Goal: Task Accomplishment & Management: Use online tool/utility

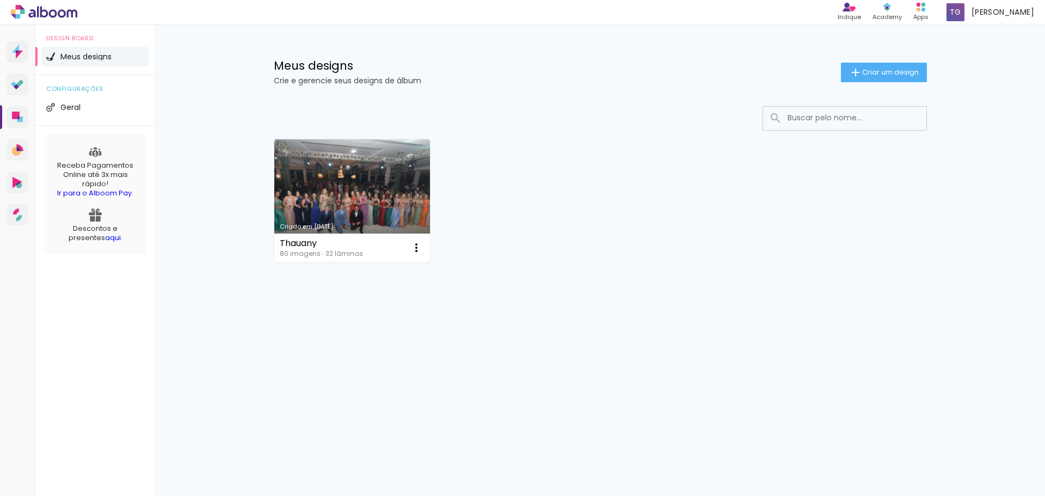
click at [334, 173] on link "Criado em [DATE]" at bounding box center [352, 200] width 156 height 123
click at [398, 183] on link "Criado em [DATE]" at bounding box center [352, 200] width 156 height 123
